Goal: Check status

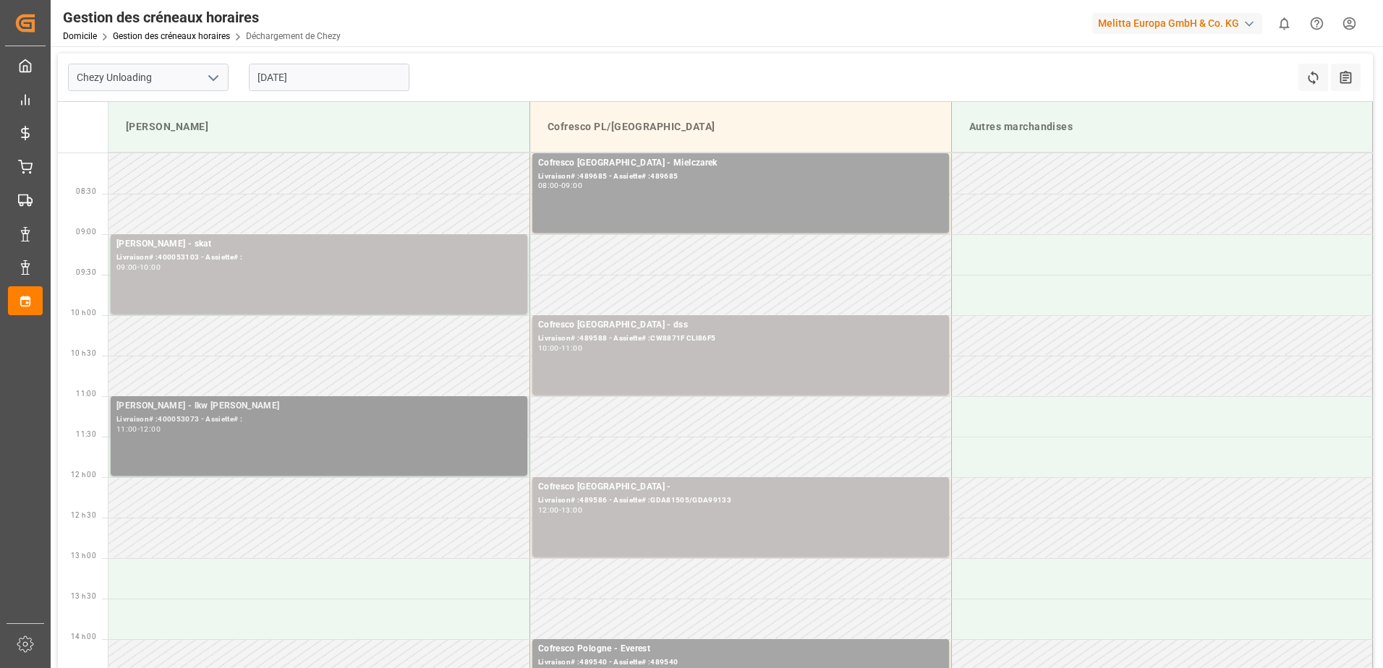
click at [389, 423] on div "Livraison# :400053073 - Assiette# :" at bounding box center [318, 420] width 405 height 12
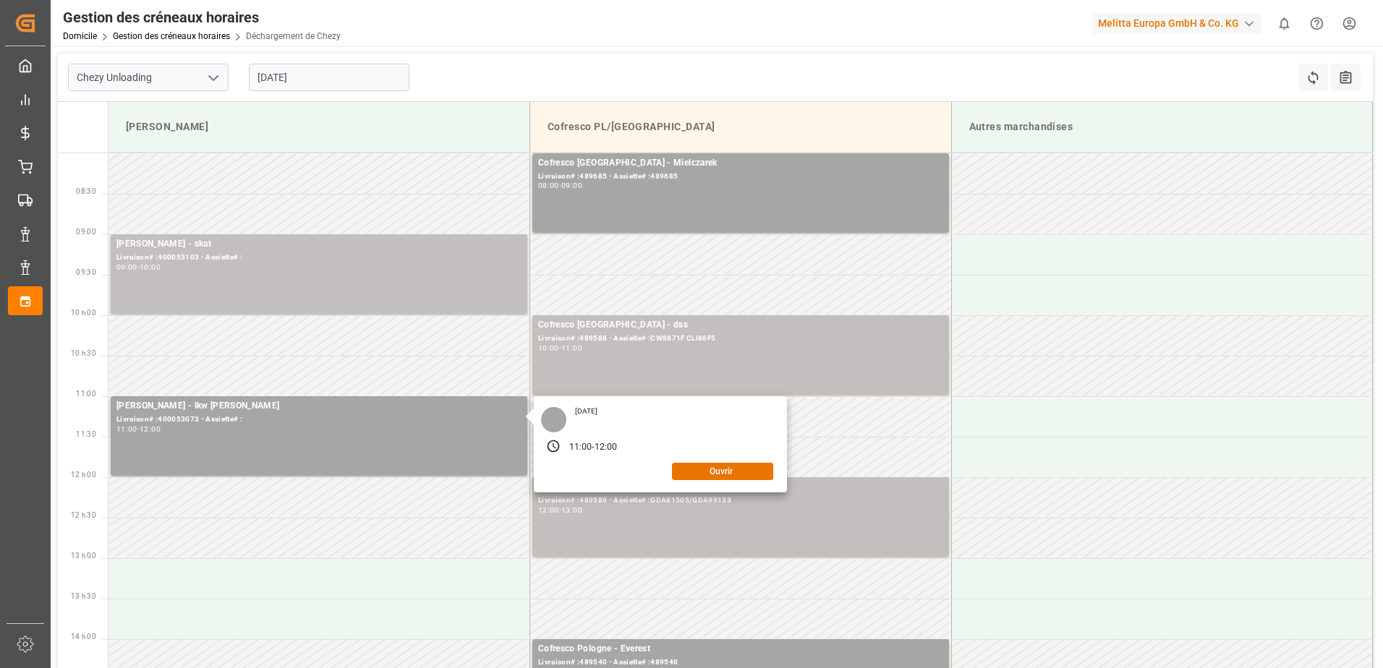
click at [696, 481] on div "[DATE] 11:00 - 12:00 Ouvrir" at bounding box center [660, 444] width 253 height 96
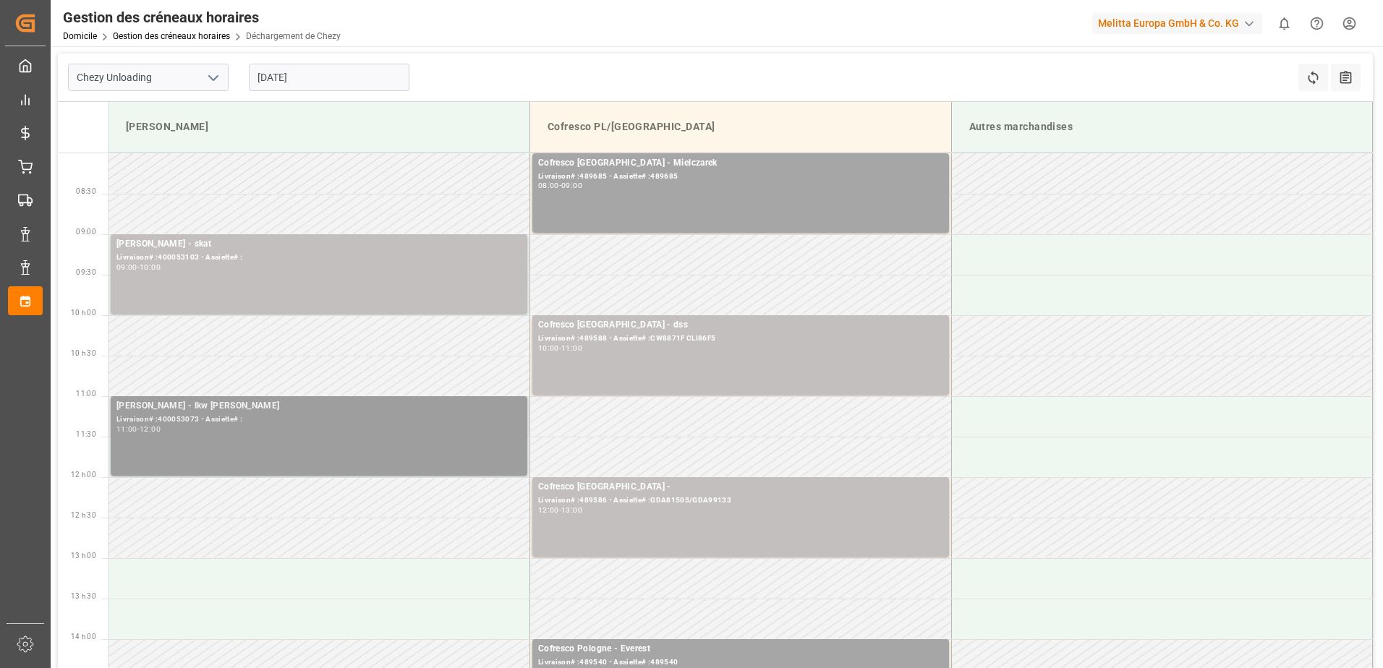
click at [504, 456] on div "[PERSON_NAME] - lkw [PERSON_NAME]# :400053073 - Assiette# : 11:00 - 12:00" at bounding box center [318, 436] width 405 height 74
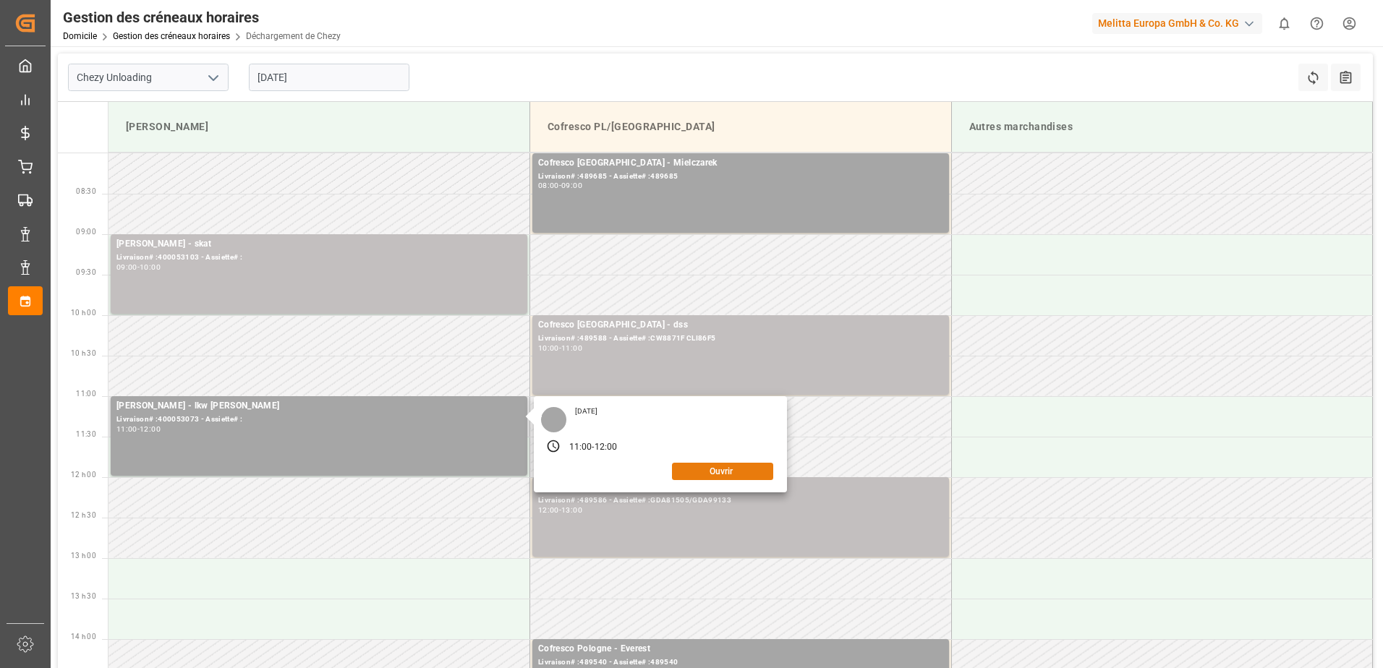
click at [688, 466] on button "Ouvrir" at bounding box center [722, 471] width 101 height 17
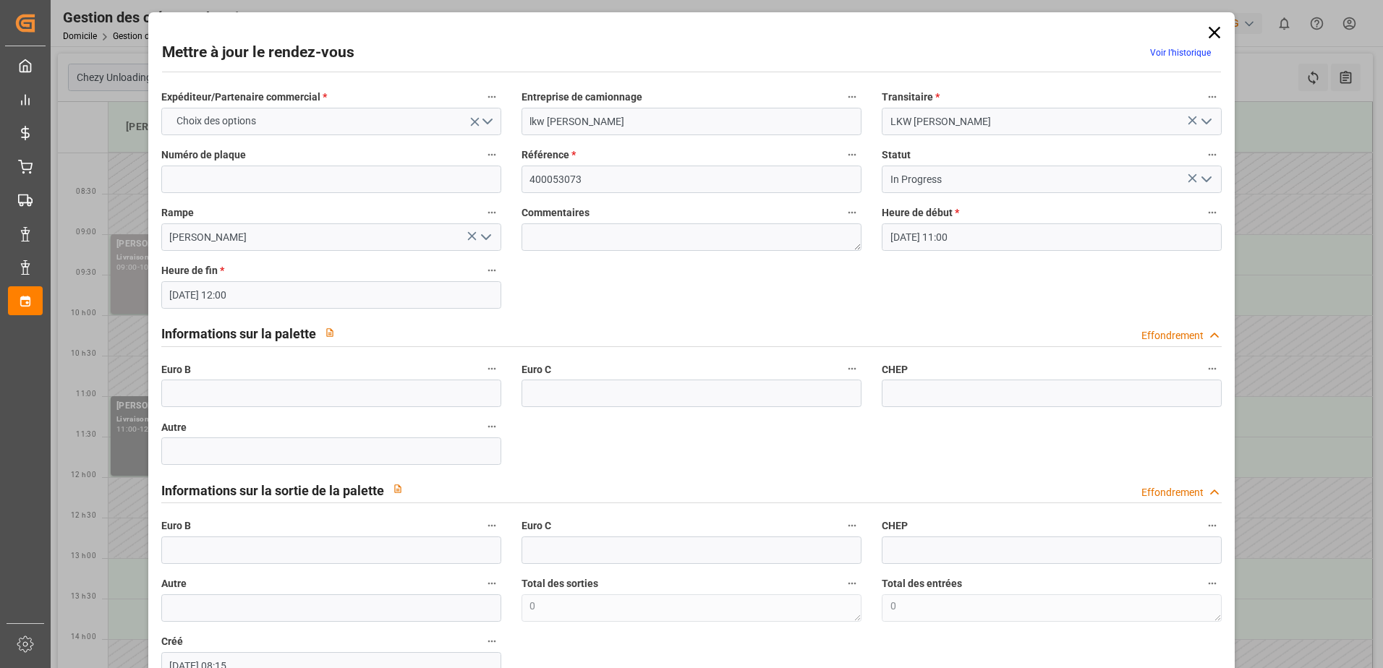
click at [1201, 175] on icon "Ouvrir le menu" at bounding box center [1206, 179] width 17 height 17
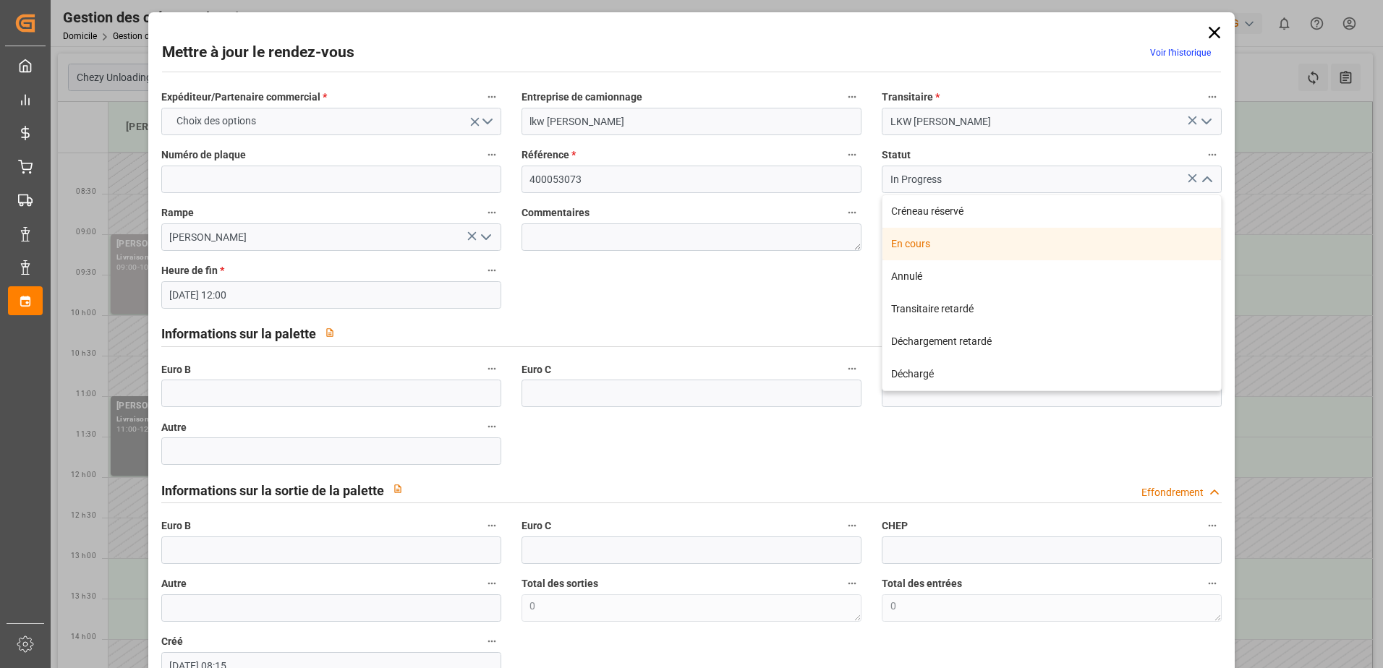
click at [934, 243] on div "En cours" at bounding box center [1051, 244] width 339 height 33
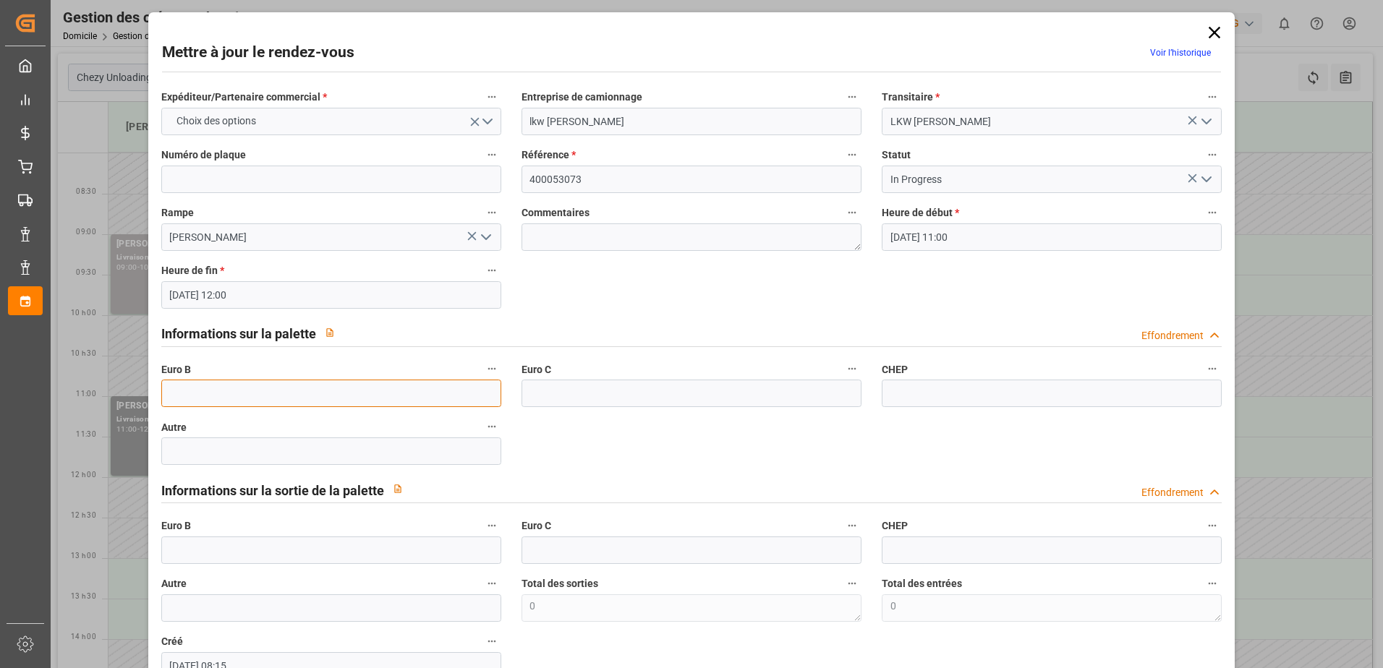
click at [212, 396] on input "text" at bounding box center [331, 393] width 340 height 27
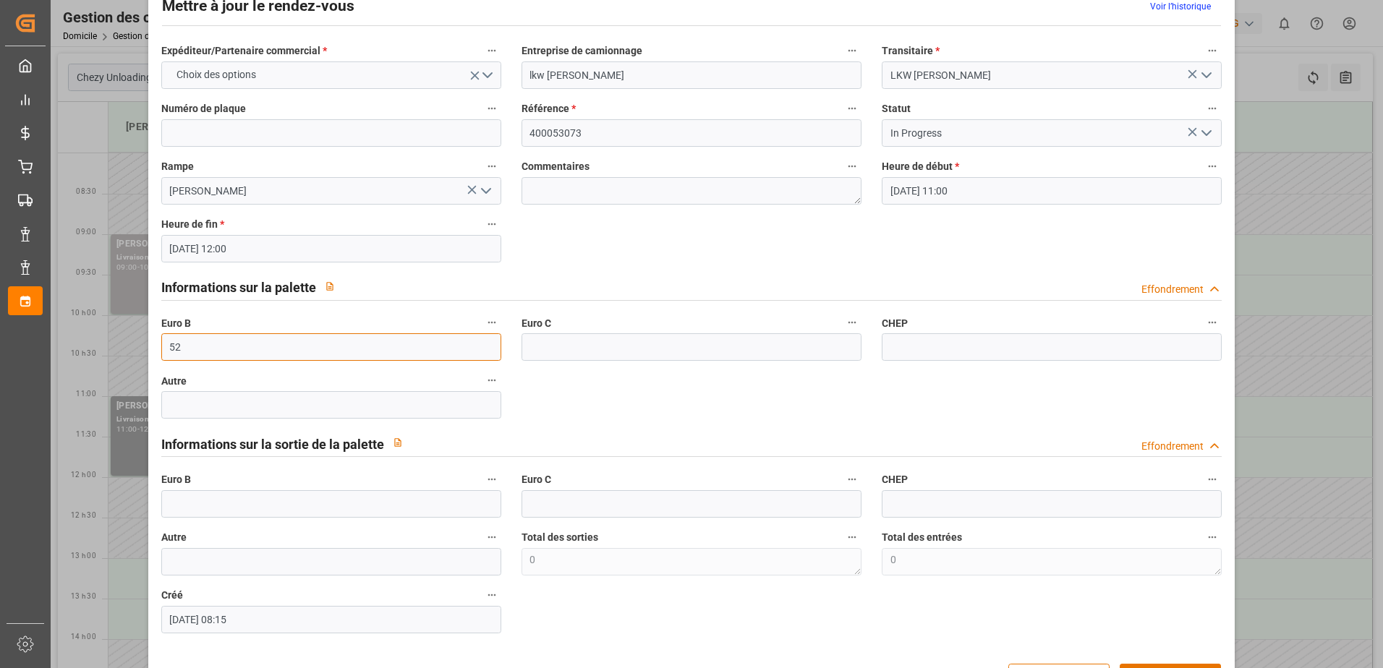
scroll to position [95, 0]
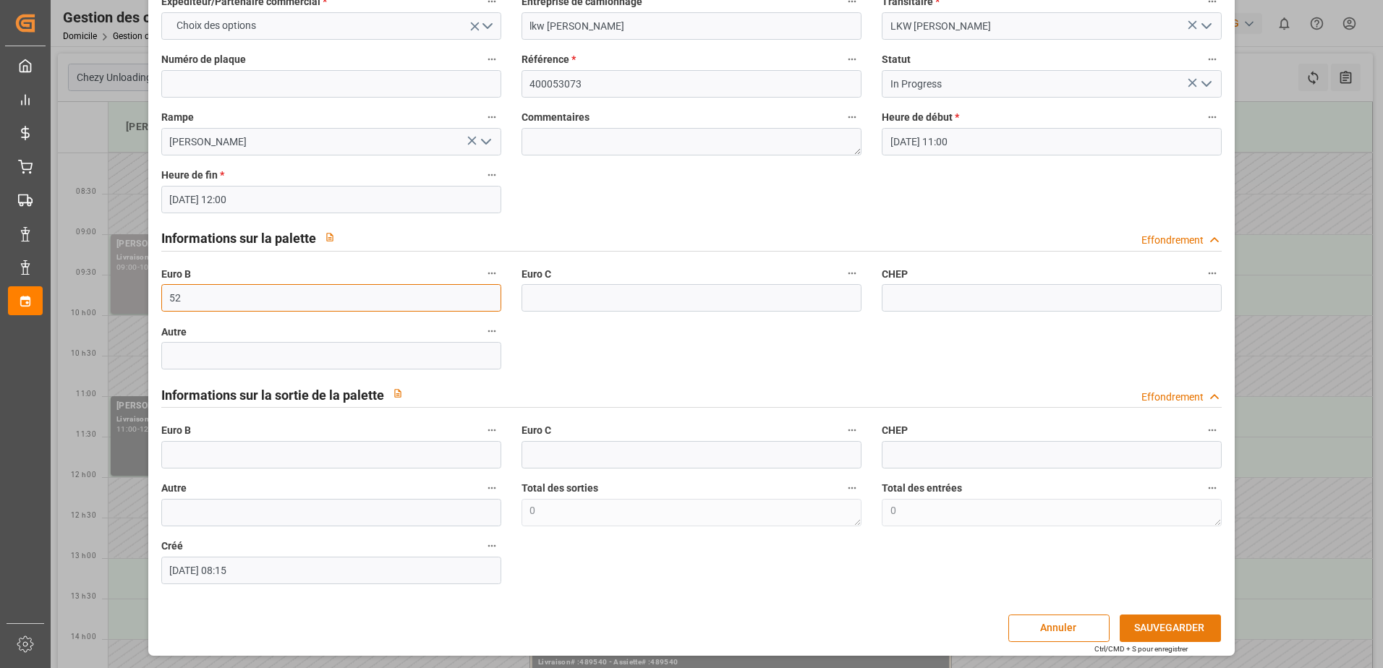
type input "52"
click at [1163, 627] on button "SAUVEGARDER" at bounding box center [1170, 628] width 101 height 27
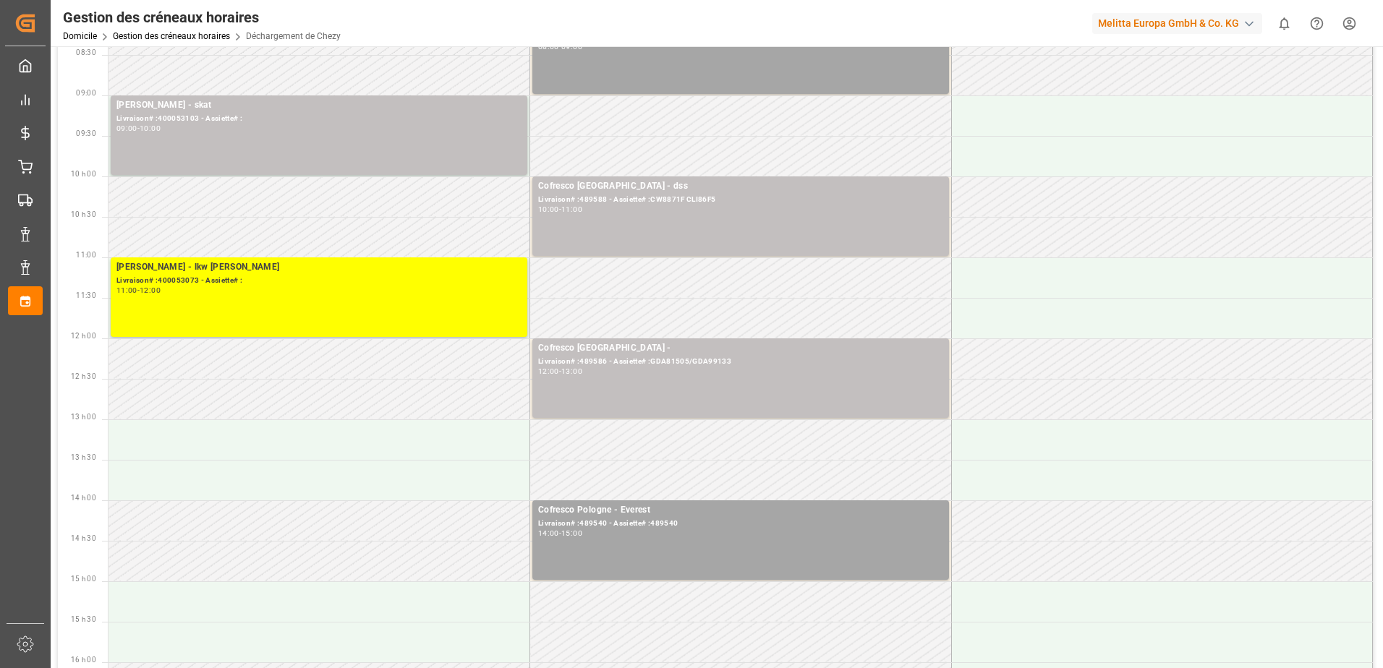
scroll to position [0, 0]
